Goal: Task Accomplishment & Management: Use online tool/utility

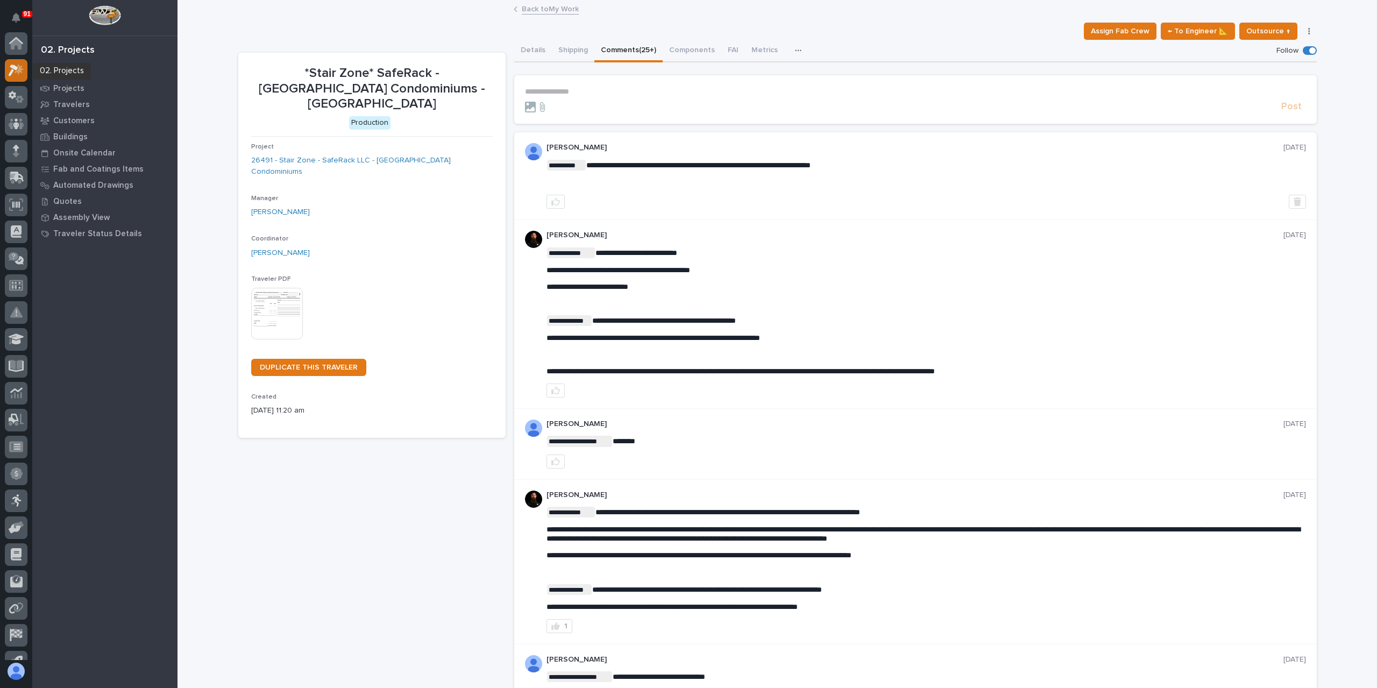
click at [13, 75] on icon at bounding box center [17, 70] width 16 height 12
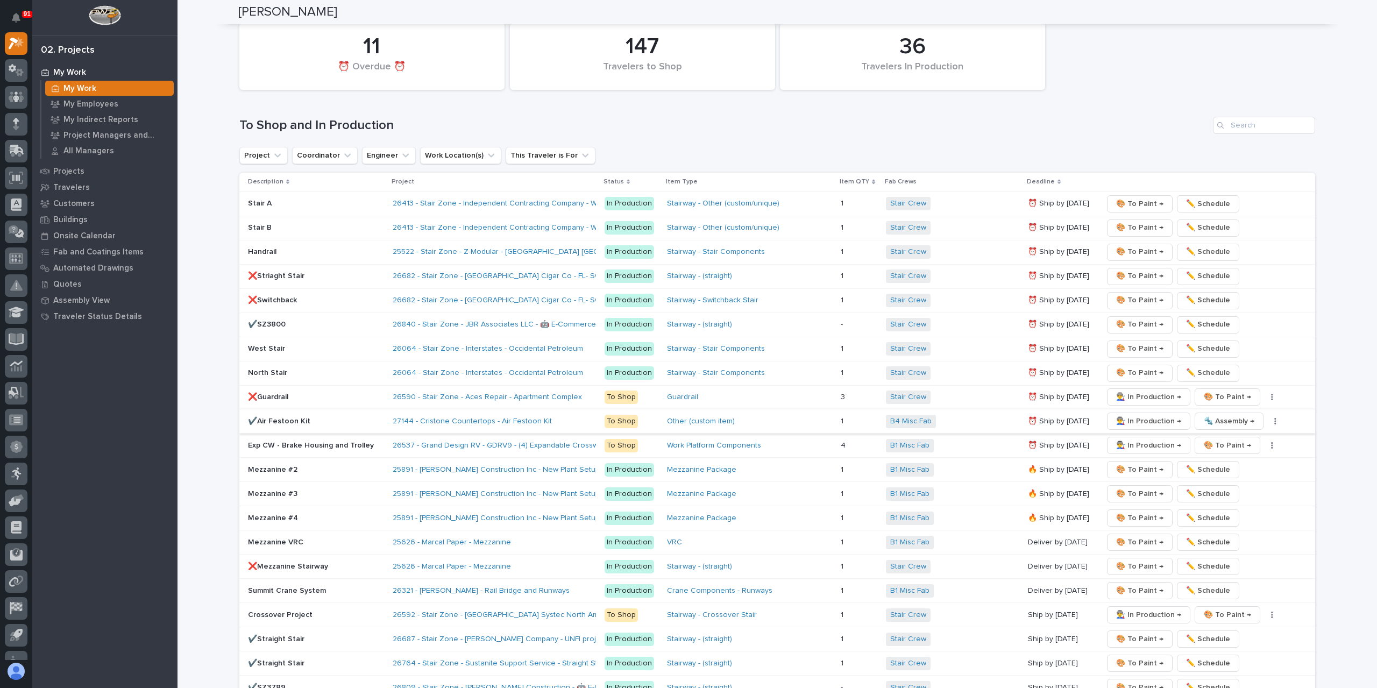
scroll to position [1183, 0]
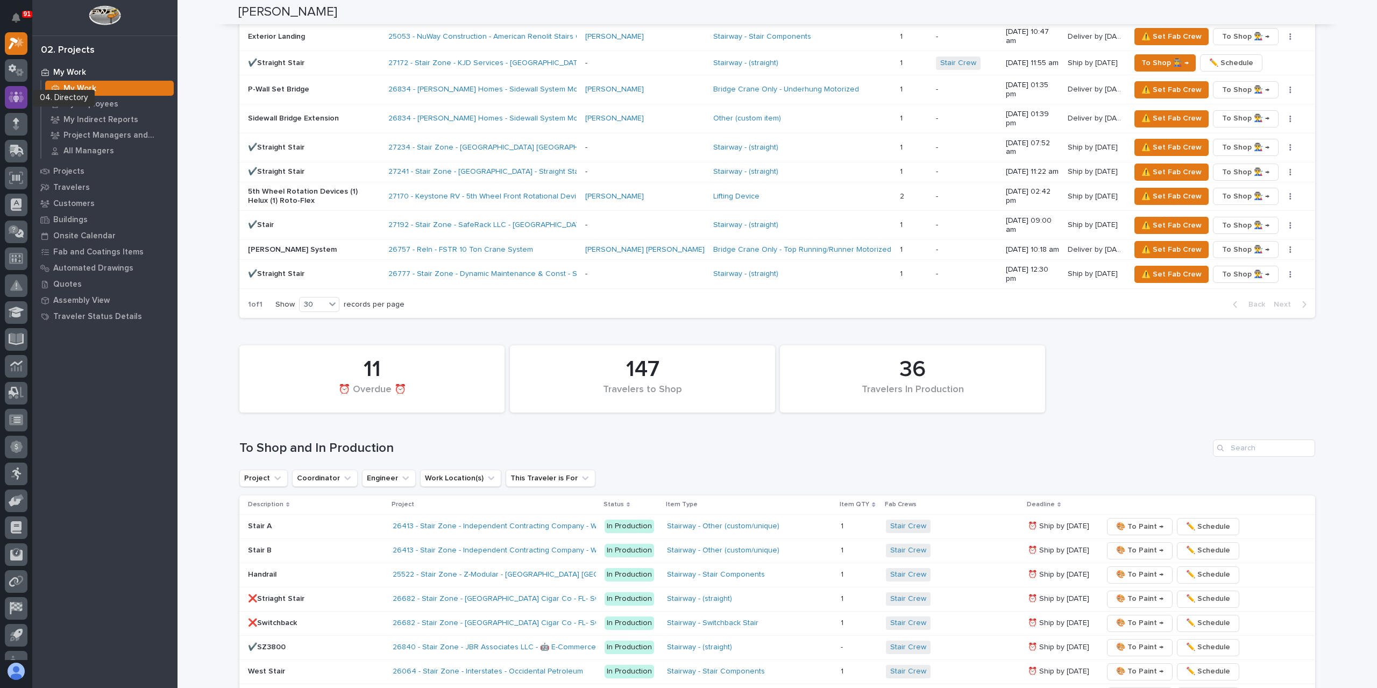
click at [9, 94] on icon at bounding box center [17, 97] width 16 height 12
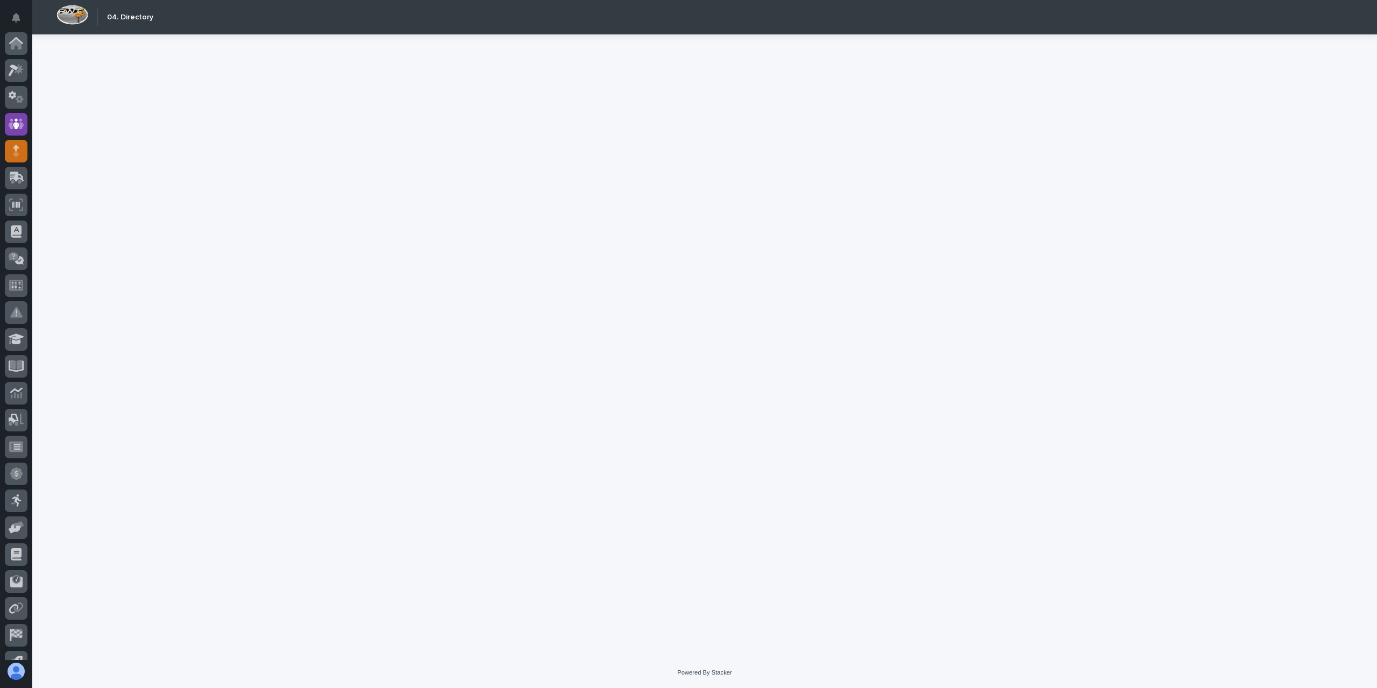
scroll to position [71, 0]
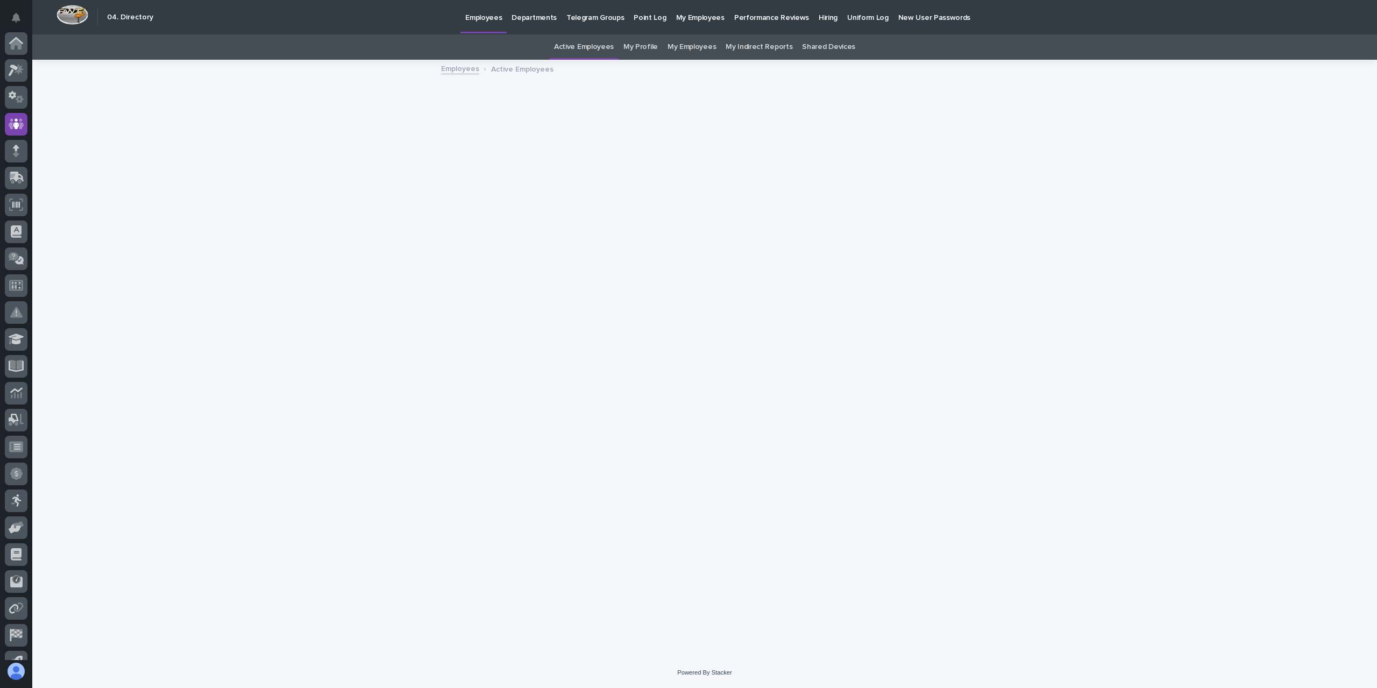
scroll to position [71, 0]
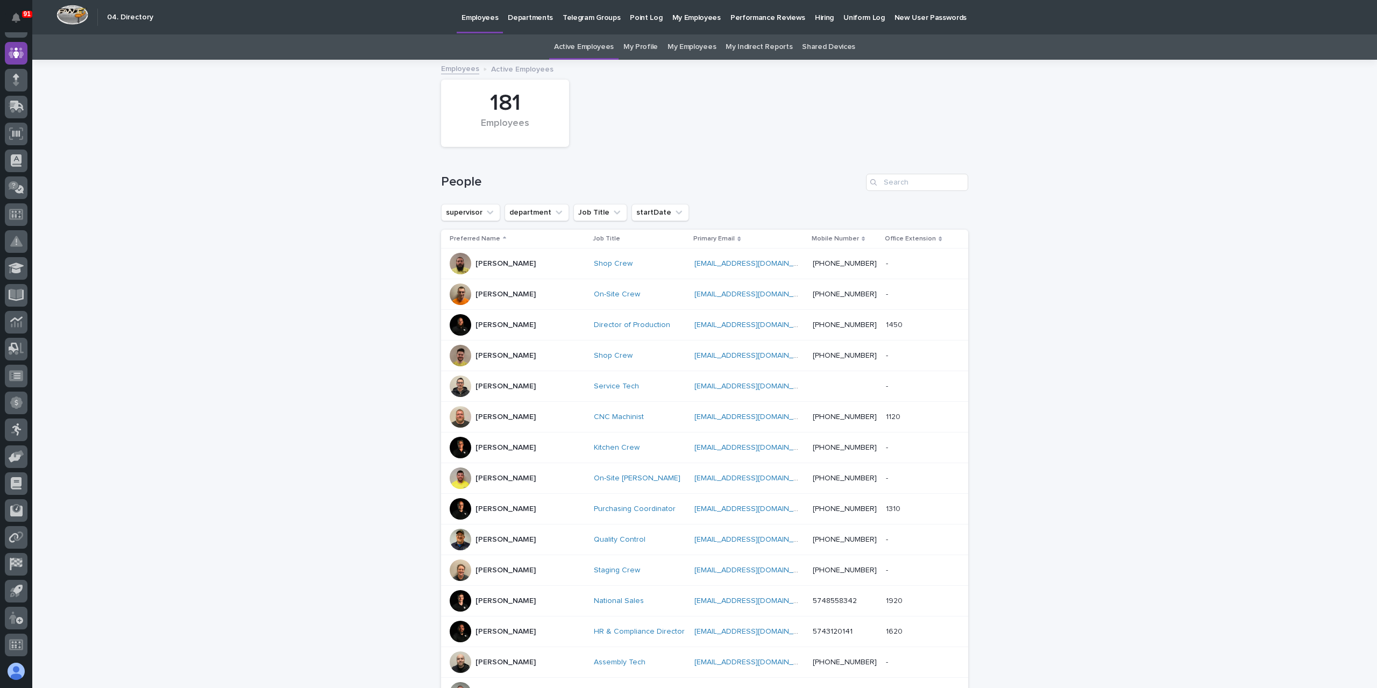
click at [695, 55] on link "My Employees" at bounding box center [692, 46] width 48 height 25
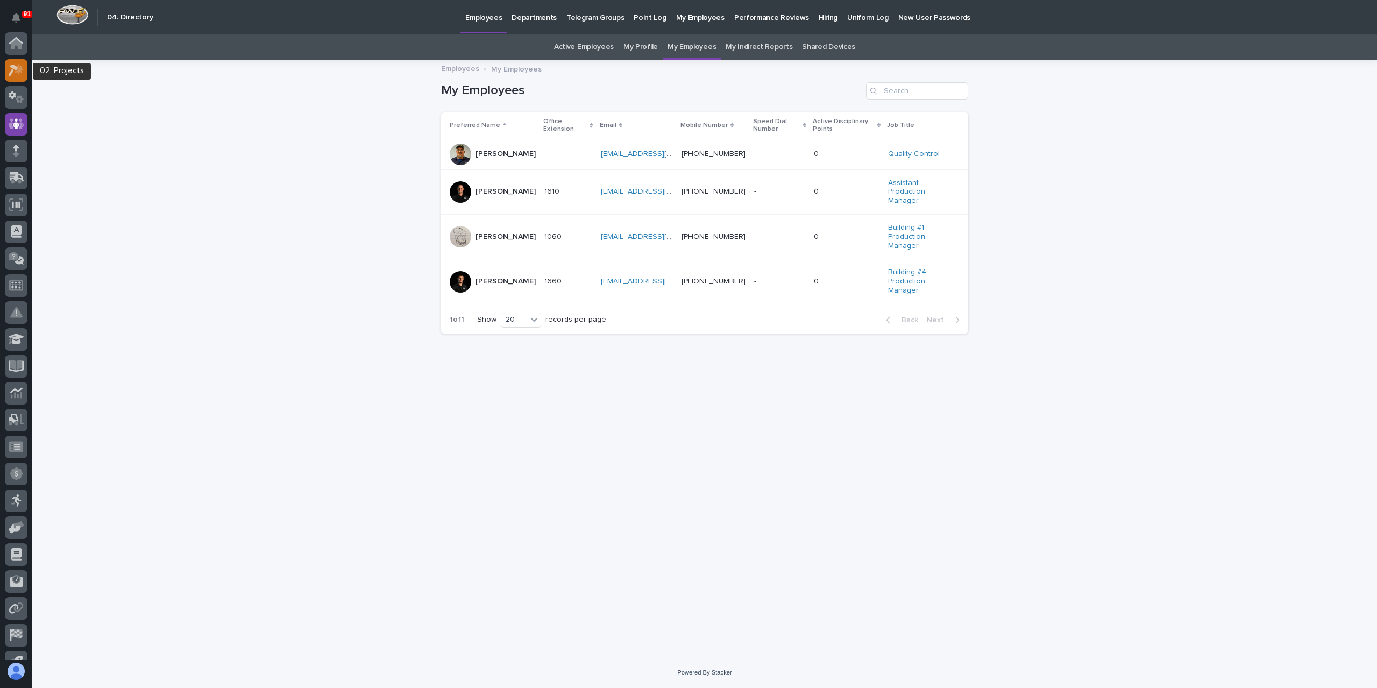
click at [22, 76] on div at bounding box center [16, 70] width 23 height 23
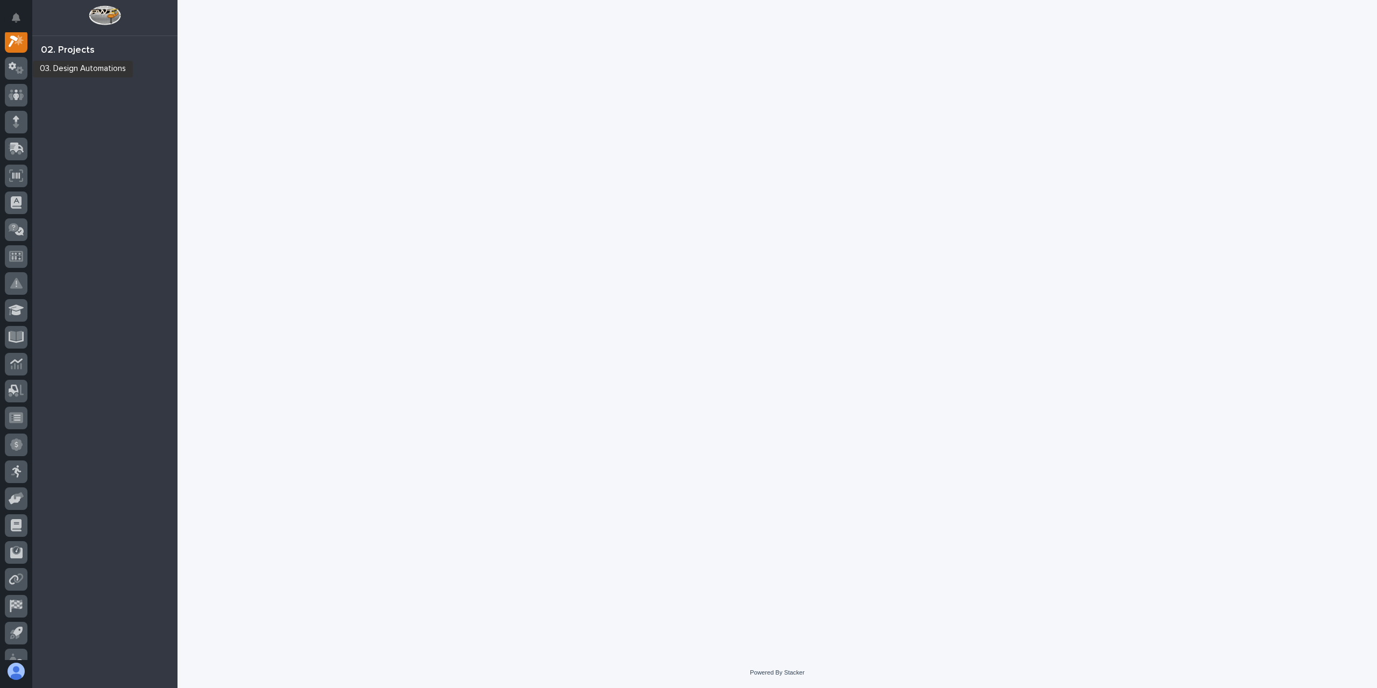
scroll to position [27, 0]
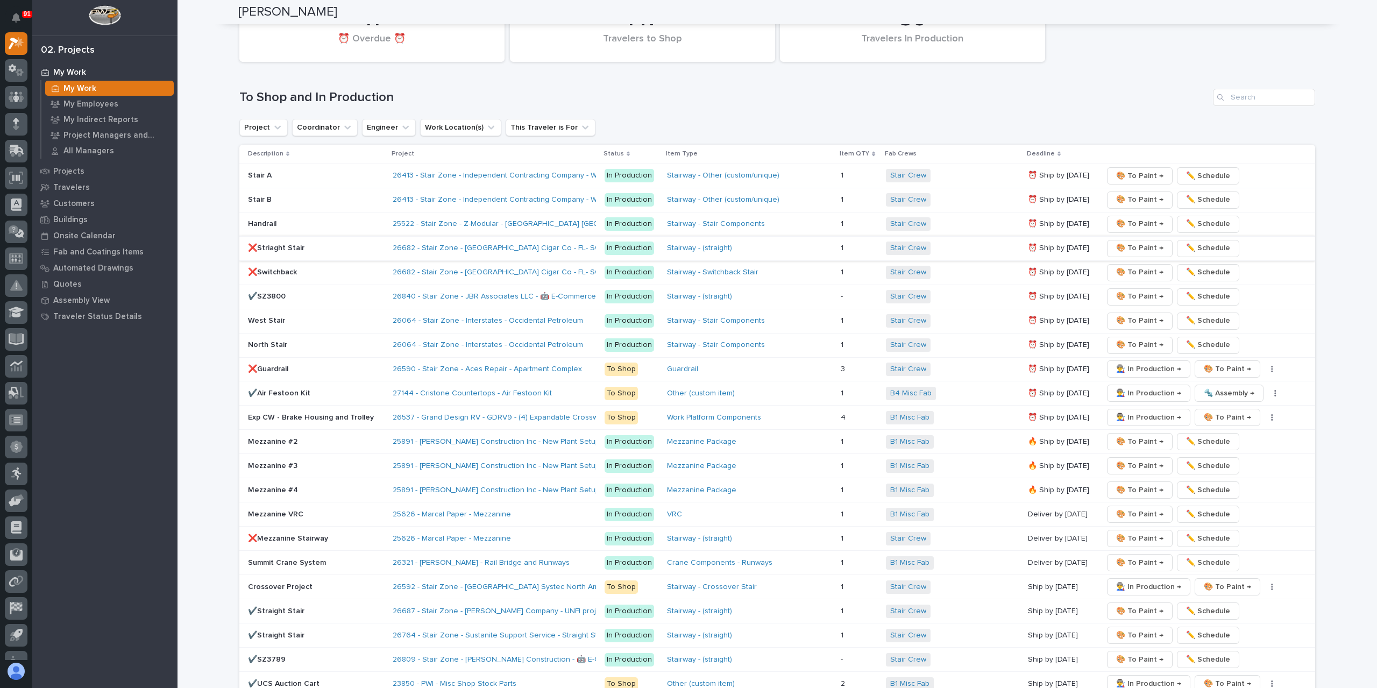
scroll to position [1560, 0]
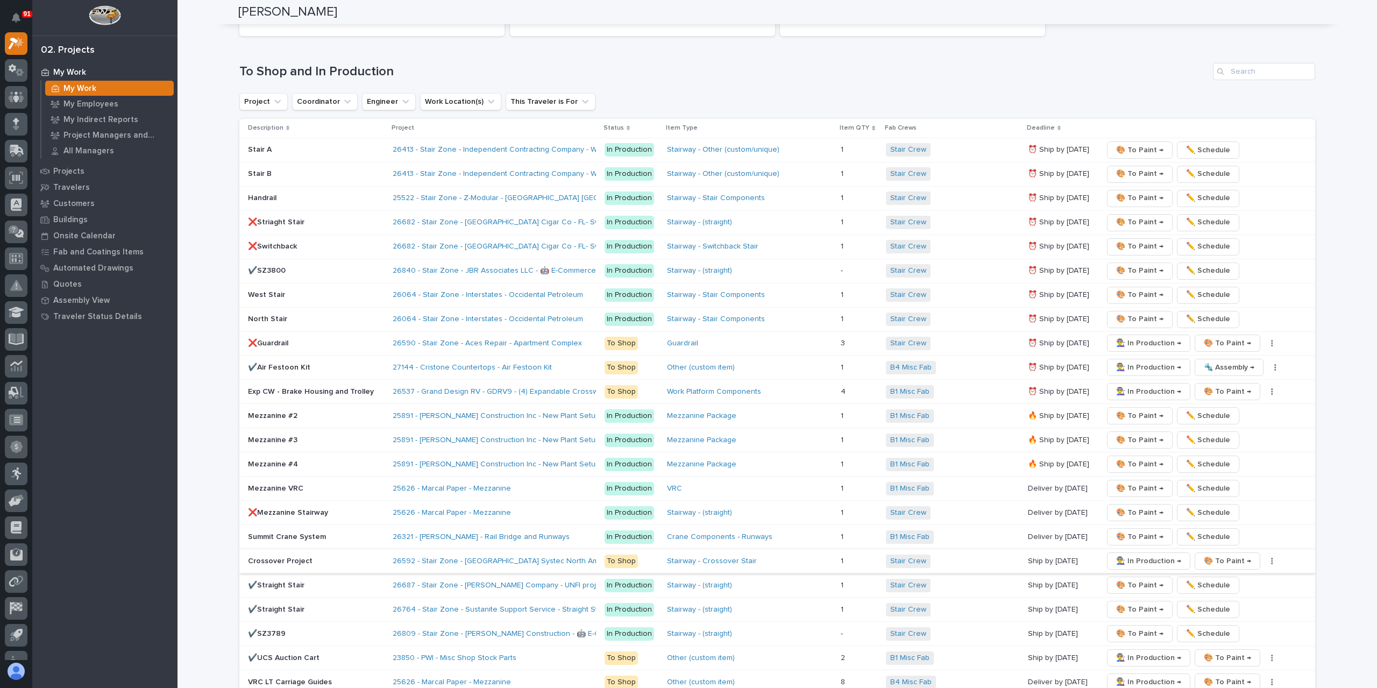
click at [1151, 555] on span "👨‍🏭 In Production →" at bounding box center [1148, 561] width 65 height 13
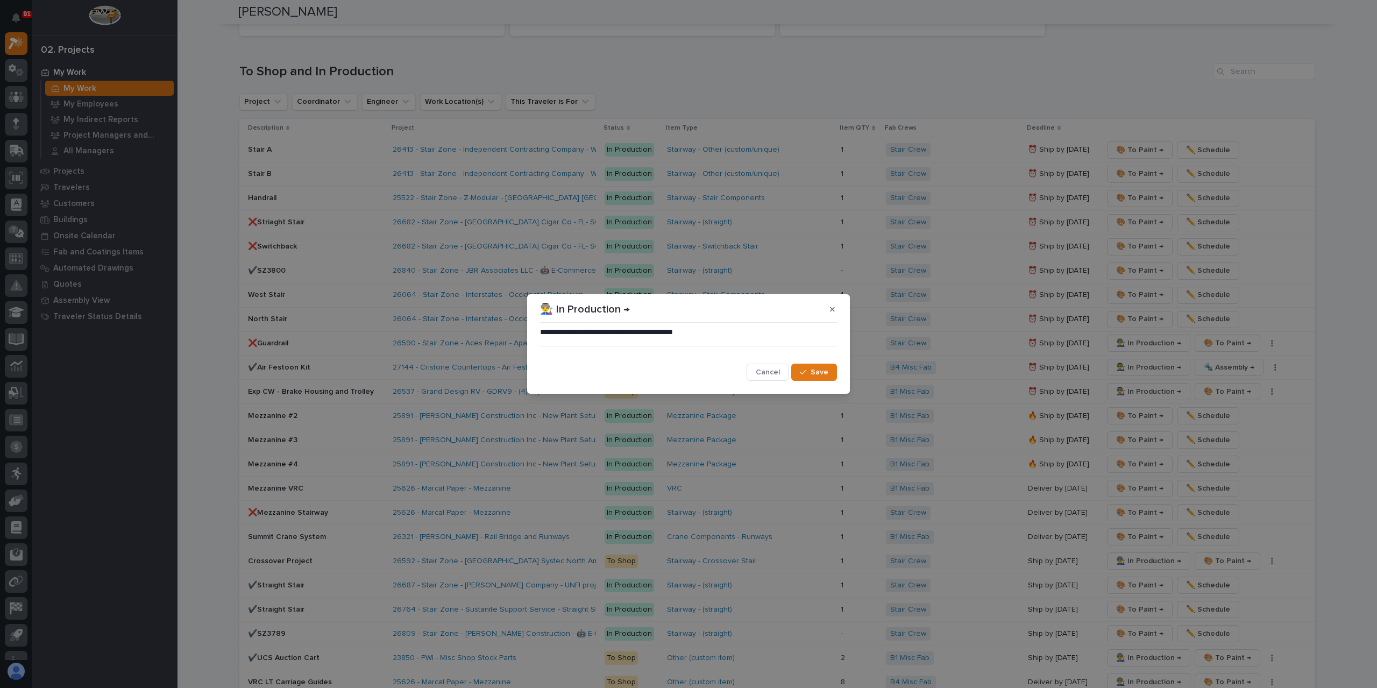
click at [826, 373] on span "Save" at bounding box center [820, 372] width 18 height 10
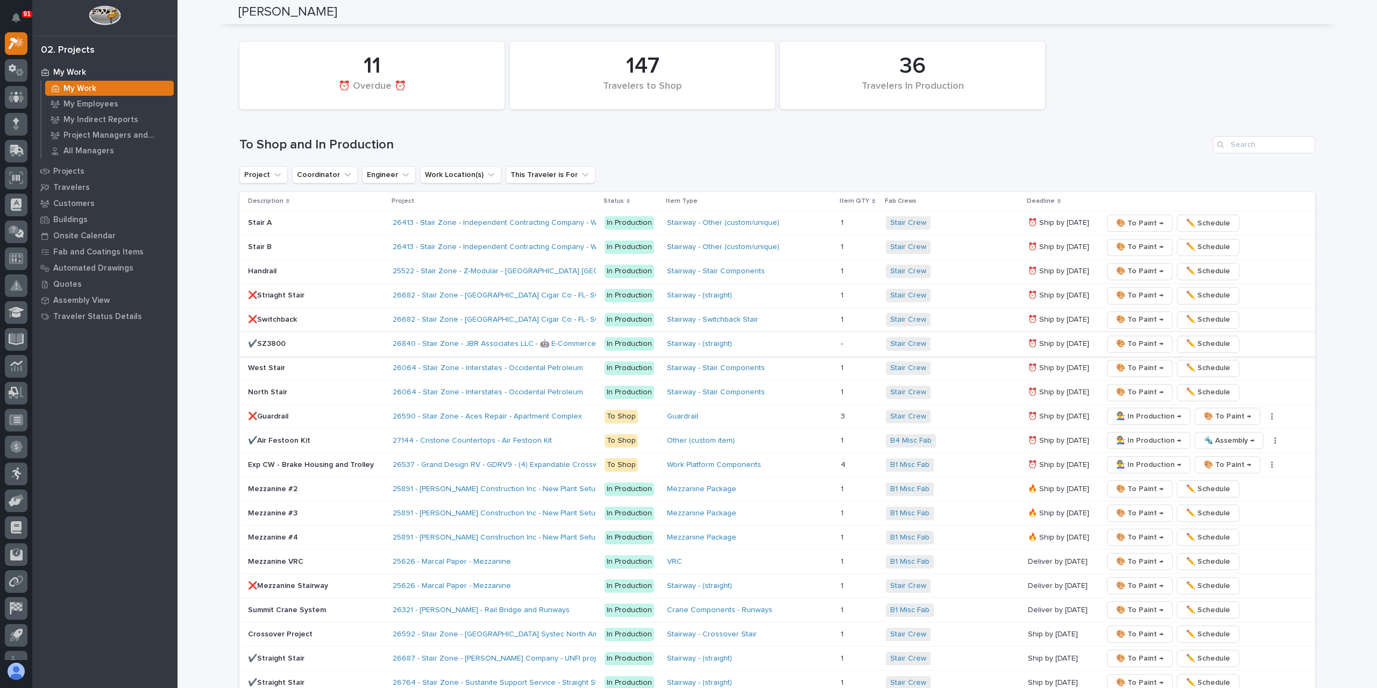
scroll to position [1399, 0]
